Goal: Find contact information: Find contact information

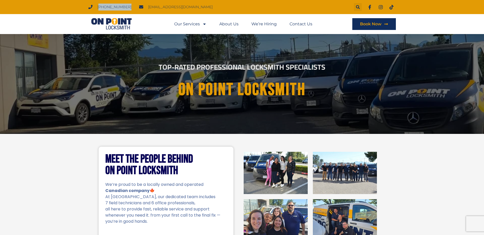
drag, startPoint x: 98, startPoint y: 6, endPoint x: 125, endPoint y: 6, distance: 26.4
click at [125, 6] on ul "[PHONE_NUMBER] [EMAIL_ADDRESS][DOMAIN_NAME]" at bounding box center [151, 7] width 132 height 7
copy span "778) 383-7246"
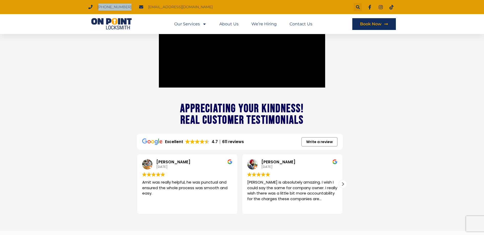
scroll to position [621, 0]
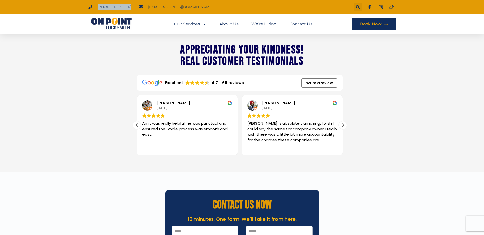
drag, startPoint x: 220, startPoint y: 81, endPoint x: 226, endPoint y: 82, distance: 6.0
click at [226, 82] on span "611 reviews" at bounding box center [231, 82] width 26 height 5
copy span "611"
